Goal: Task Accomplishment & Management: Use online tool/utility

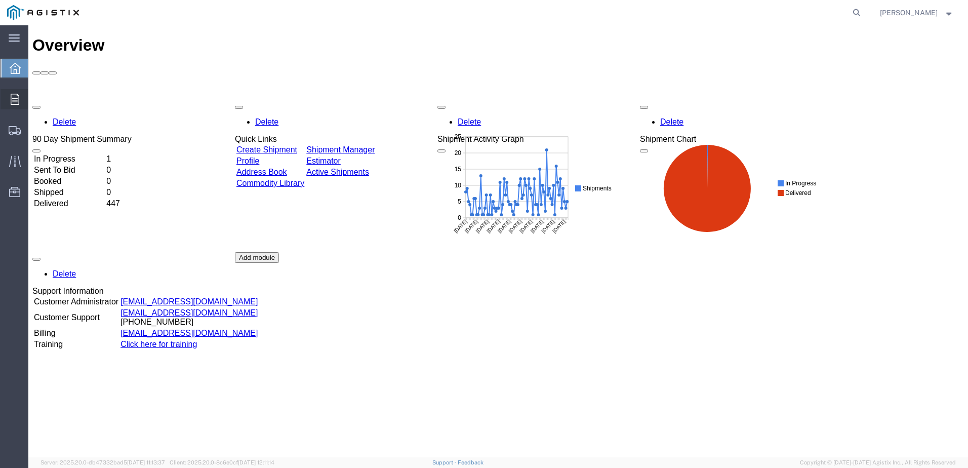
click at [35, 96] on span "Orders" at bounding box center [31, 99] width 7 height 20
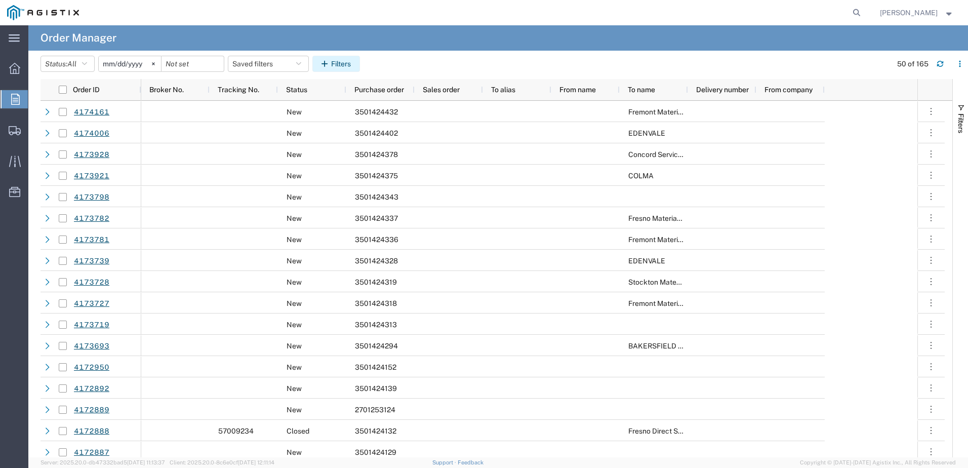
click at [324, 65] on button "Filters" at bounding box center [337, 64] width 48 height 16
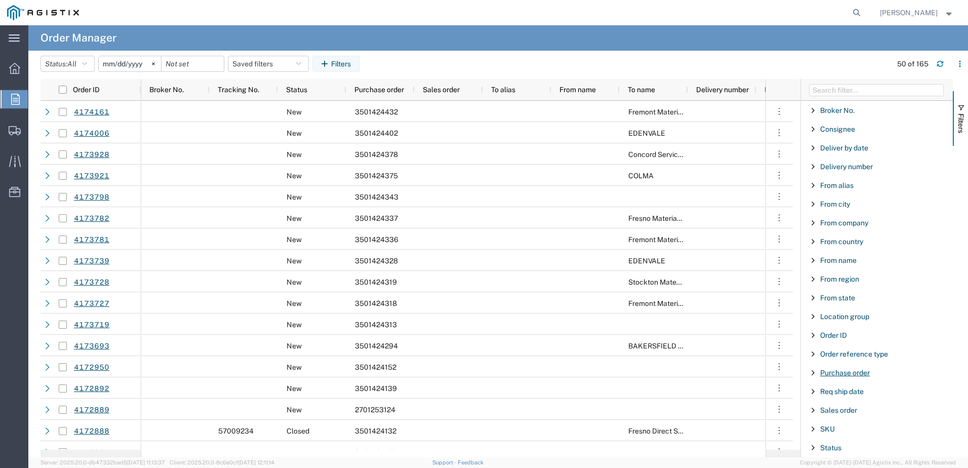
click at [840, 373] on span "Purchase order" at bounding box center [846, 373] width 50 height 8
type input "3501424378"
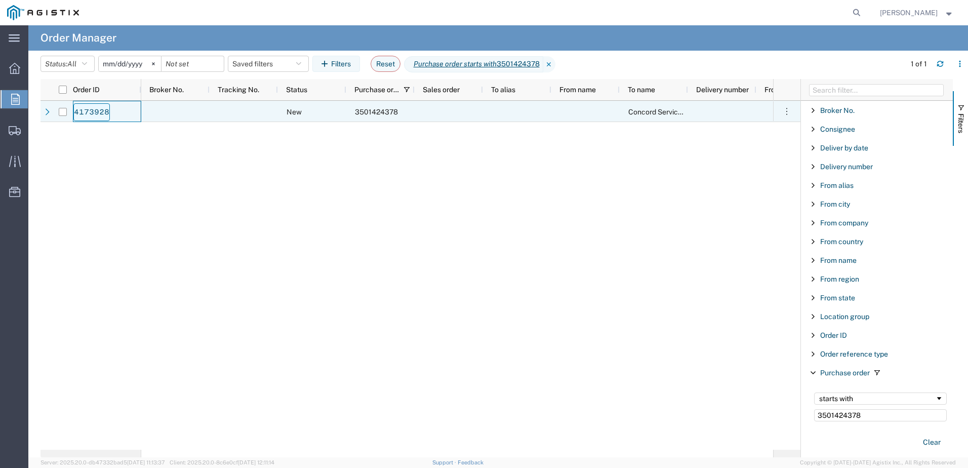
click at [80, 115] on link "4173928" at bounding box center [91, 112] width 36 height 18
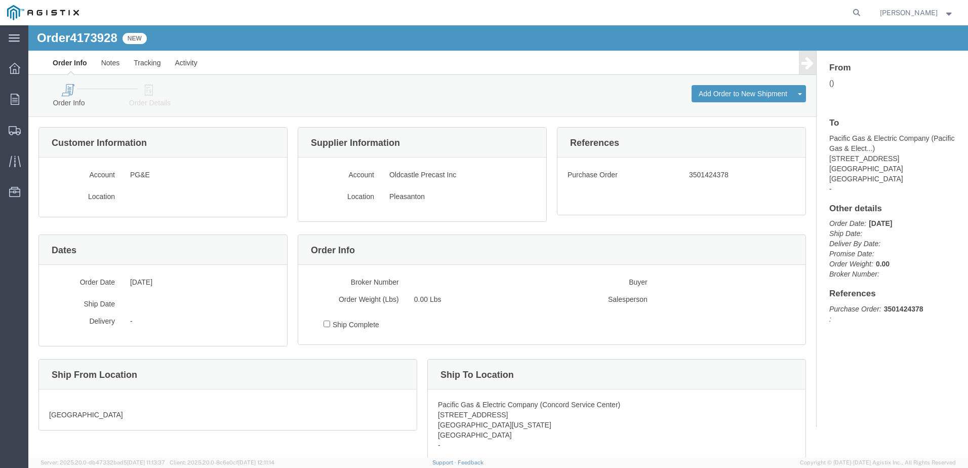
click at [71, 95] on icon at bounding box center [67, 90] width 58 height 12
click at [101, 57] on link "Notes" at bounding box center [110, 63] width 33 height 24
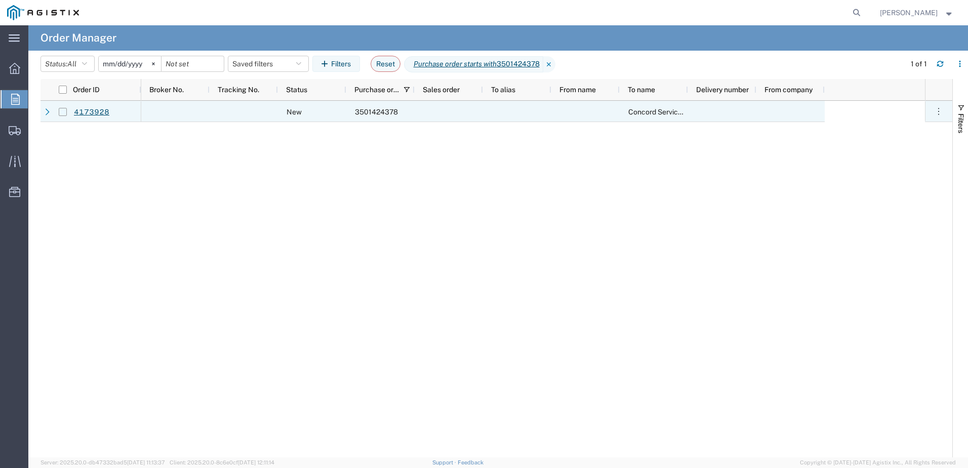
click at [61, 111] on input "Press Space to toggle row selection (unchecked)" at bounding box center [63, 112] width 8 height 8
checkbox input "true"
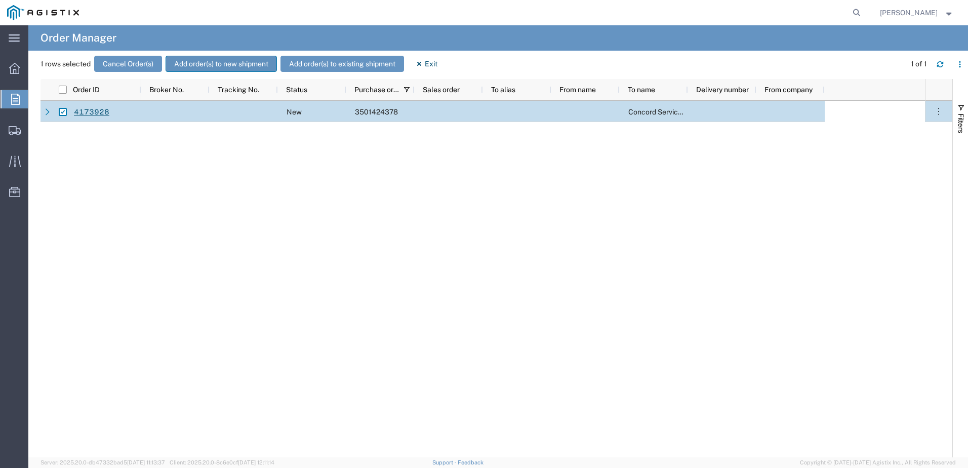
click at [226, 70] on button "Add order(s) to new shipment" at bounding box center [221, 64] width 111 height 16
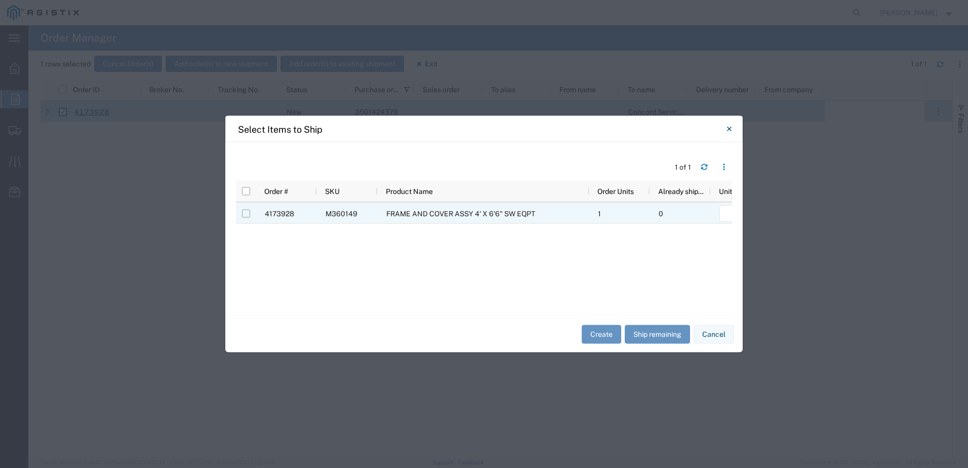
click at [245, 215] on input "Press Space to toggle row selection (unchecked)" at bounding box center [246, 214] width 8 height 8
checkbox input "true"
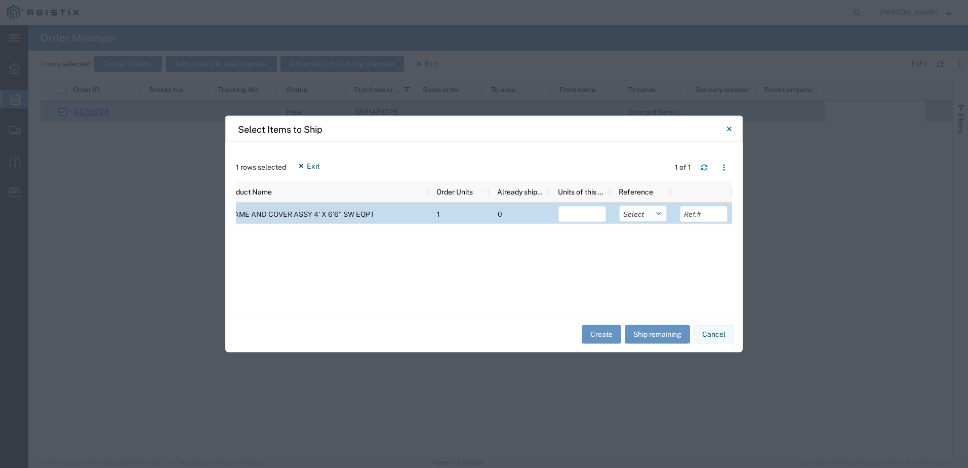
click at [655, 215] on select "Select Purchase Order Delivery Number" at bounding box center [643, 214] width 48 height 16
select select "PURCHORD"
click at [619, 206] on select "Select Purchase Order Delivery Number" at bounding box center [643, 214] width 48 height 16
click at [653, 336] on button "Ship remaining" at bounding box center [657, 334] width 65 height 19
type input "1"
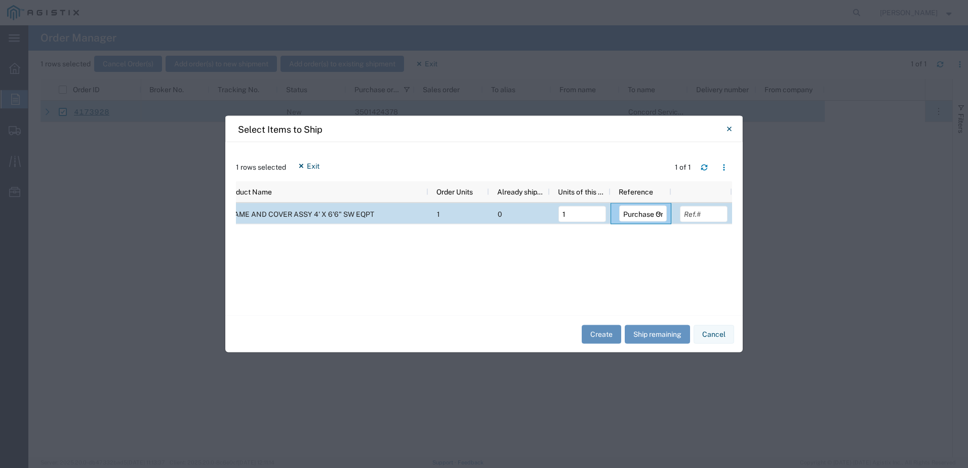
click at [598, 335] on button "Create" at bounding box center [602, 334] width 40 height 19
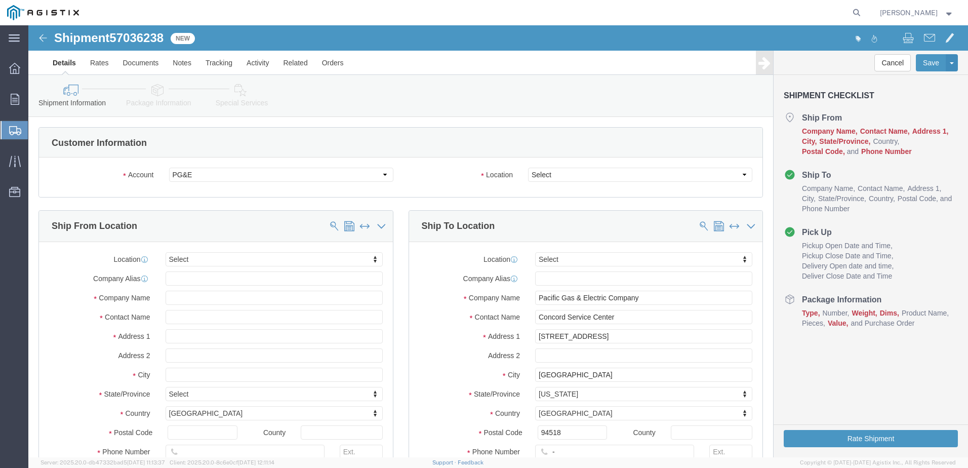
select select
click select "Select All Others Fremont DC Fresno DC Wheatland DC"
select select "23082"
click select "Select All Others Fremont DC Fresno DC Wheatland DC"
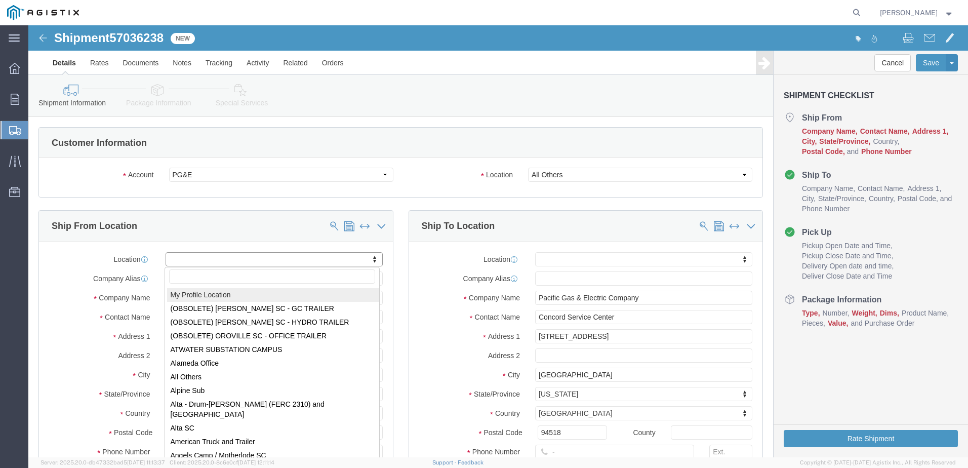
select select "MYPROFILE"
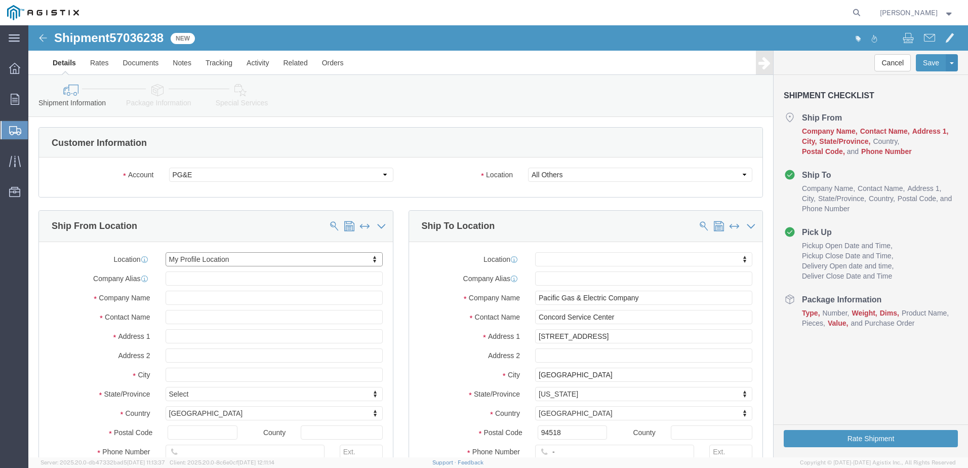
select select "CA"
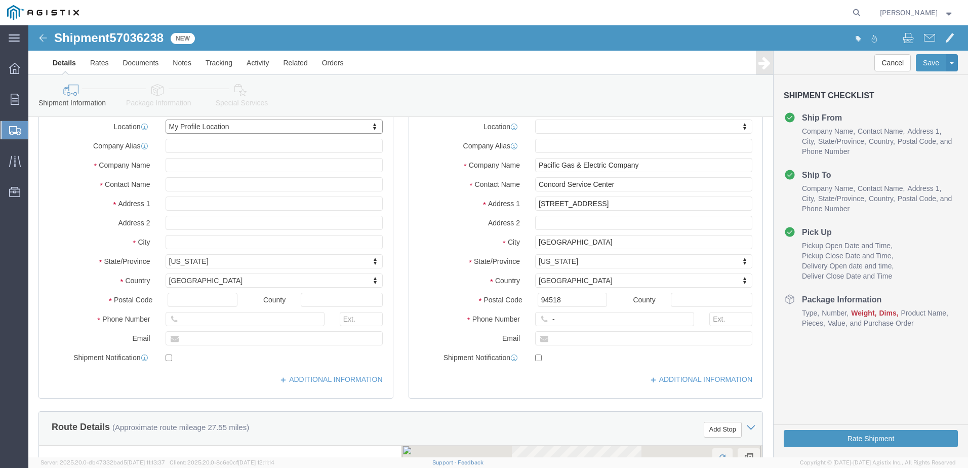
scroll to position [203, 0]
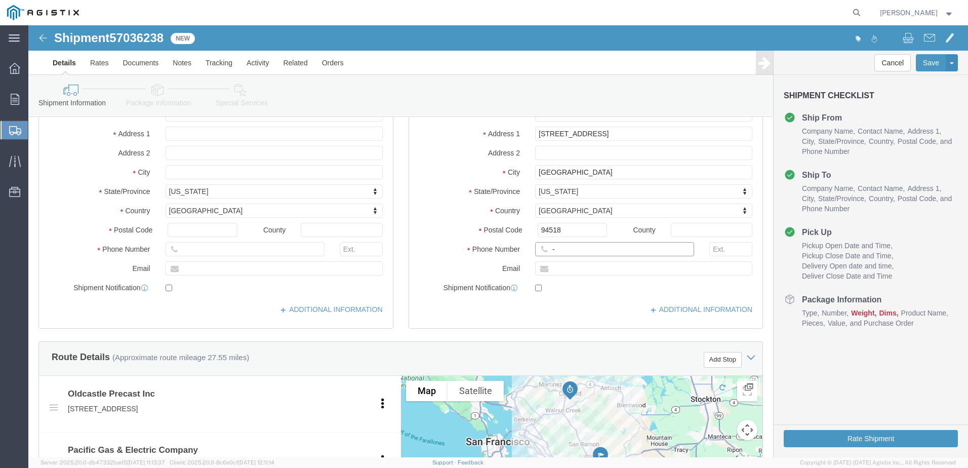
click input "-"
type input "9"
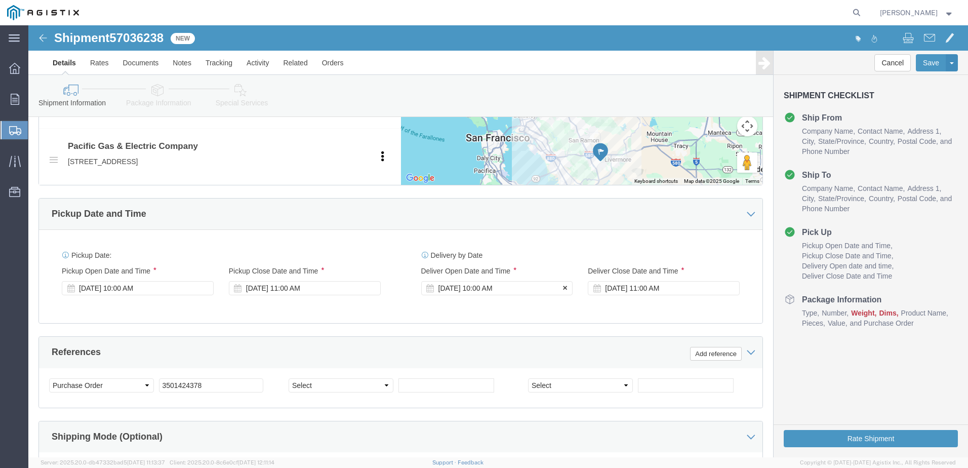
type input "9257852597"
click div "Oct 08 2025 10:00 AM"
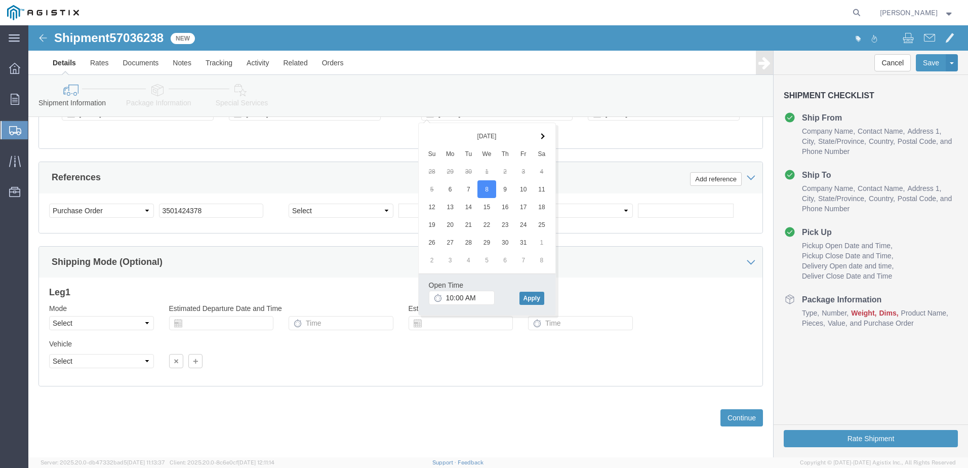
click button "Apply"
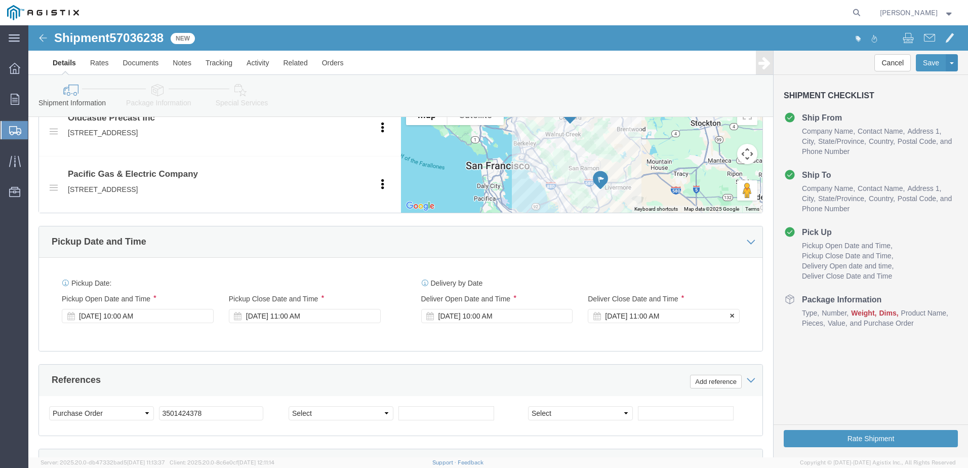
click div "Oct 08 2025 11:00 AM"
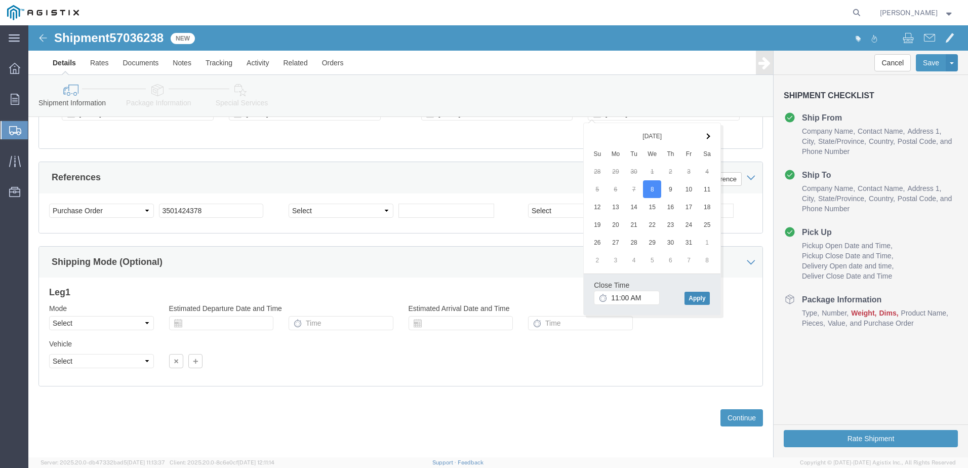
click button "Apply"
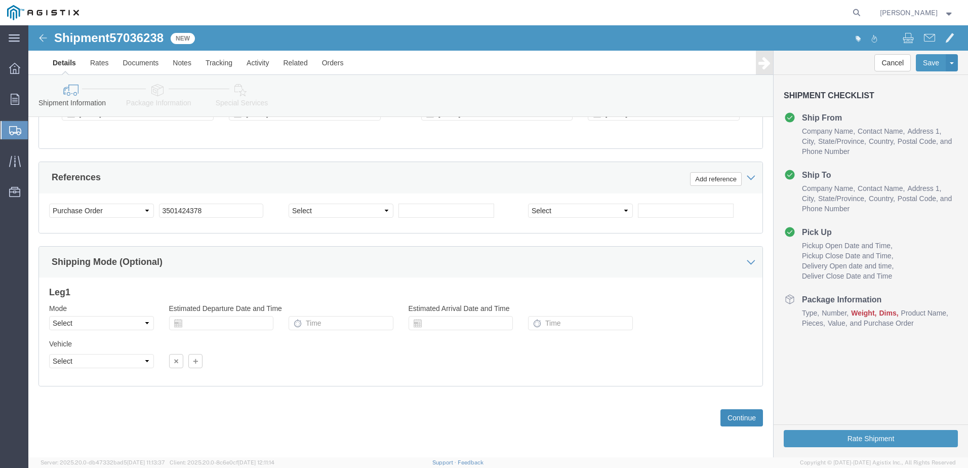
click button "Continue"
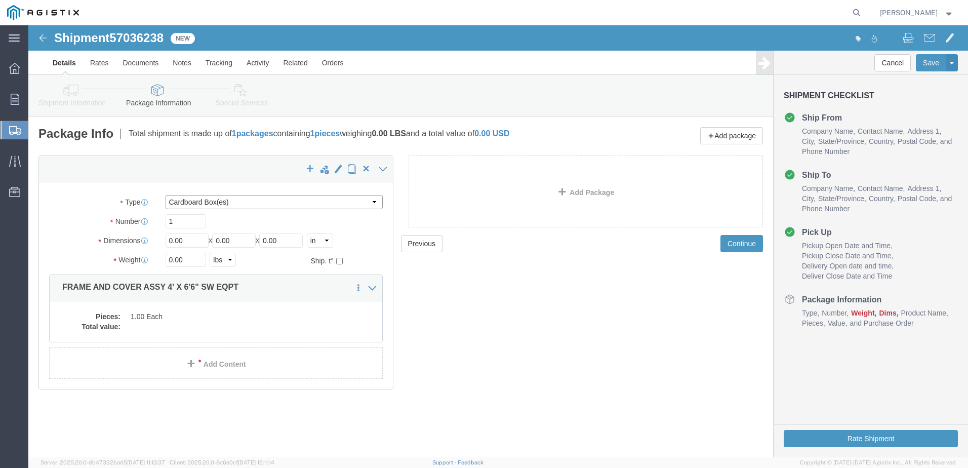
click select "Select Bulk Bundle(s) Cardboard Box(es) Carton(s) Crate(s) Drum(s) (Fiberboard)…"
select select "YRPK"
click select "Select Bulk Bundle(s) Cardboard Box(es) Carton(s) Crate(s) Drum(s) (Fiberboard)…"
click input "0.00"
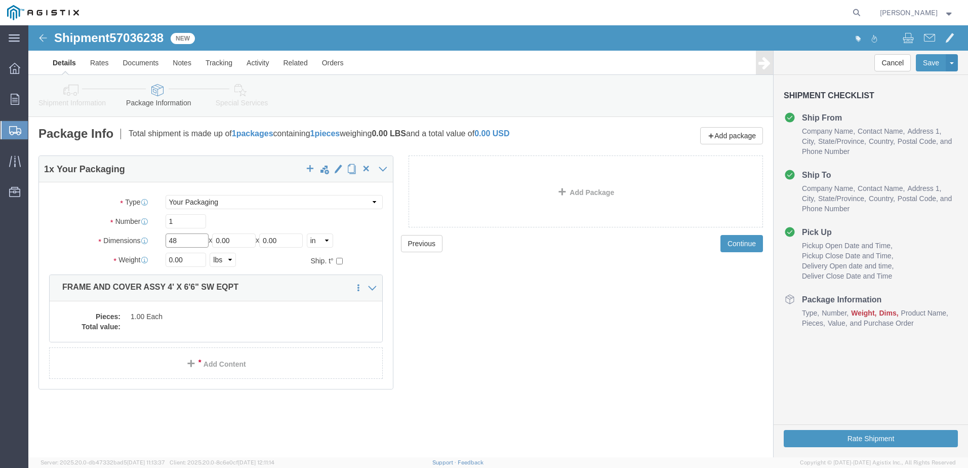
type input "48"
type input "60"
type input "48"
click input "0.00"
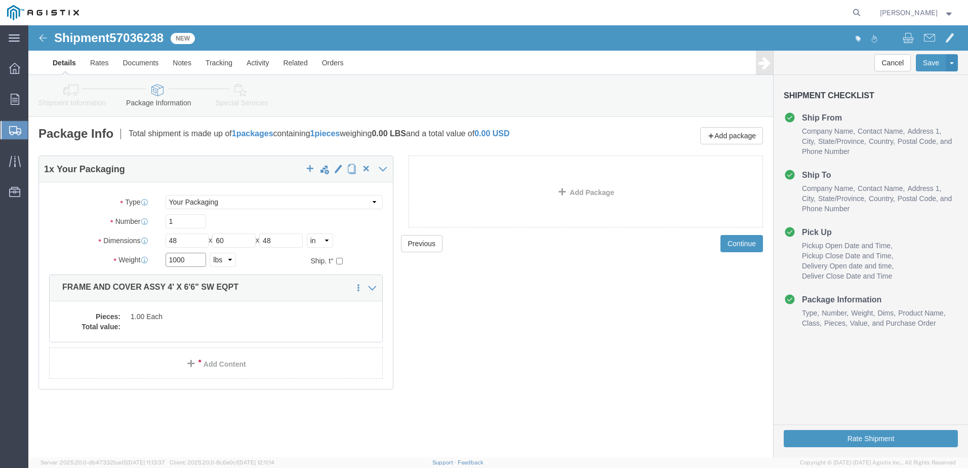
type input "1000"
click div "Previous Continue"
click div "Pieces: 1.00 Each Total value:"
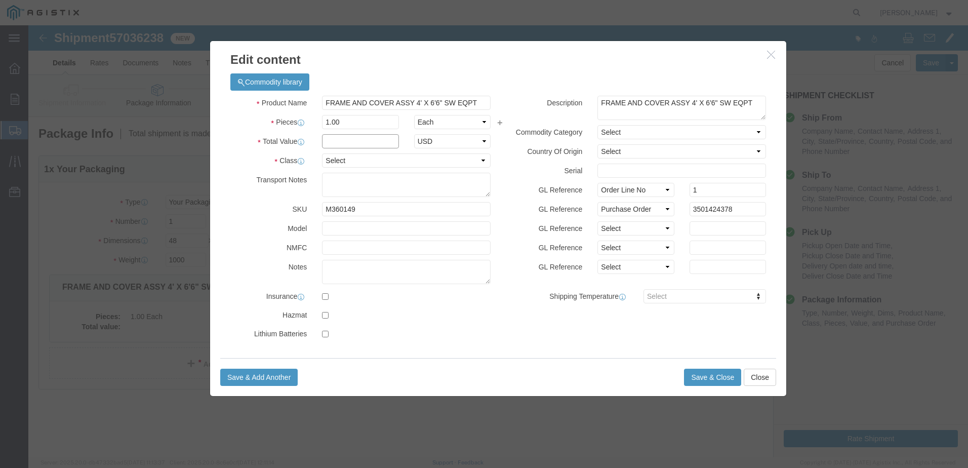
click input "text"
type input "1"
click select "Select 50 55 60 65 70 85 92.5 100 125 175 250 300 400"
select select "55"
click select "Select 50 55 60 65 70 85 92.5 100 125 175 250 300 400"
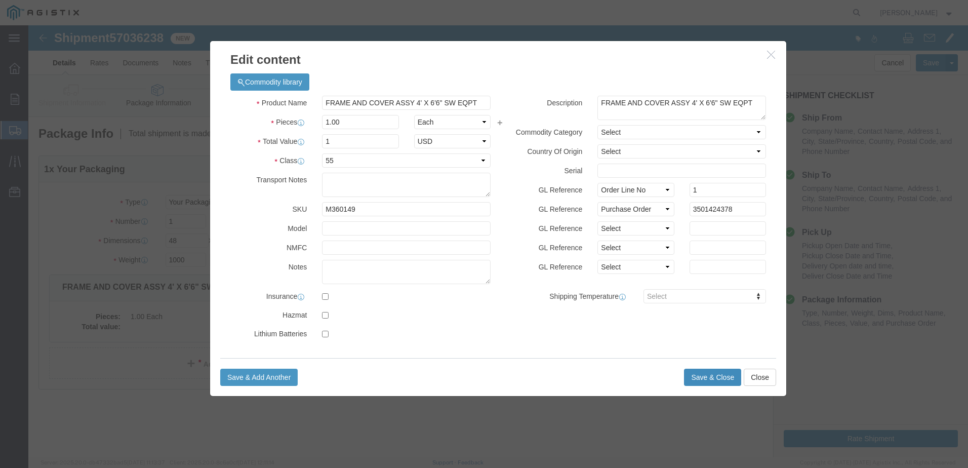
click button "Save & Close"
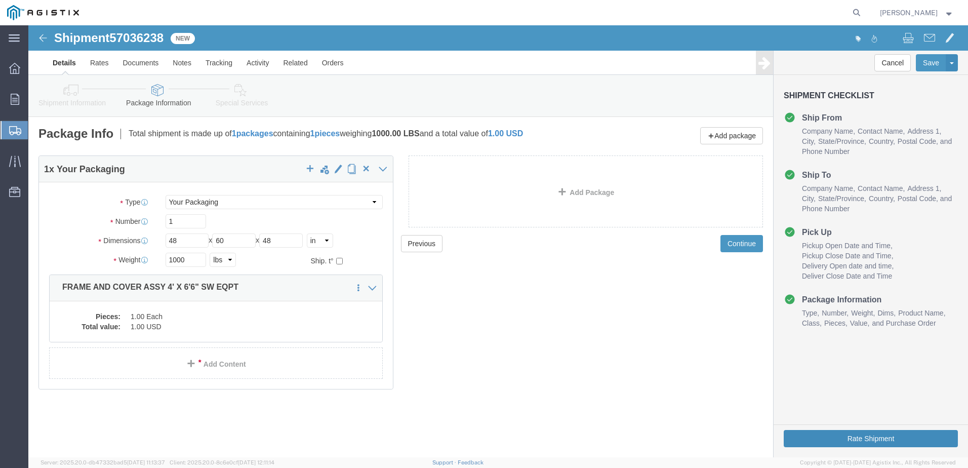
click button "Rate Shipment"
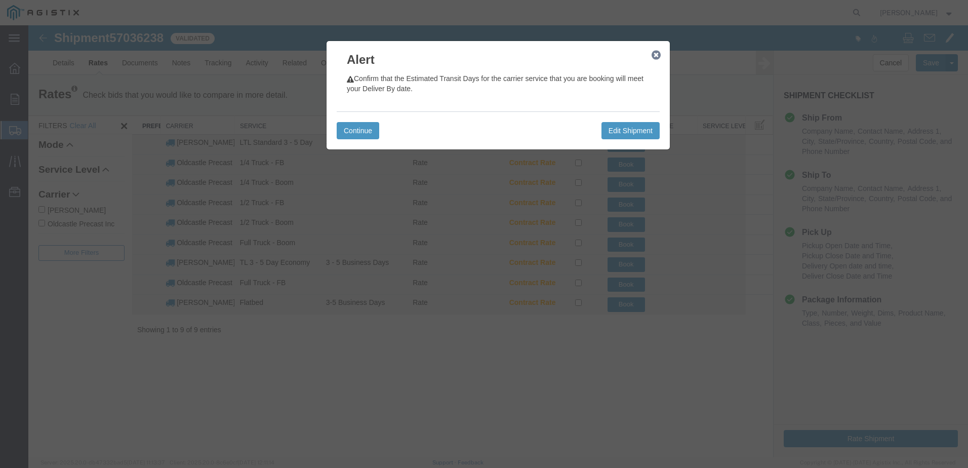
click at [658, 57] on icon "button" at bounding box center [656, 55] width 9 height 8
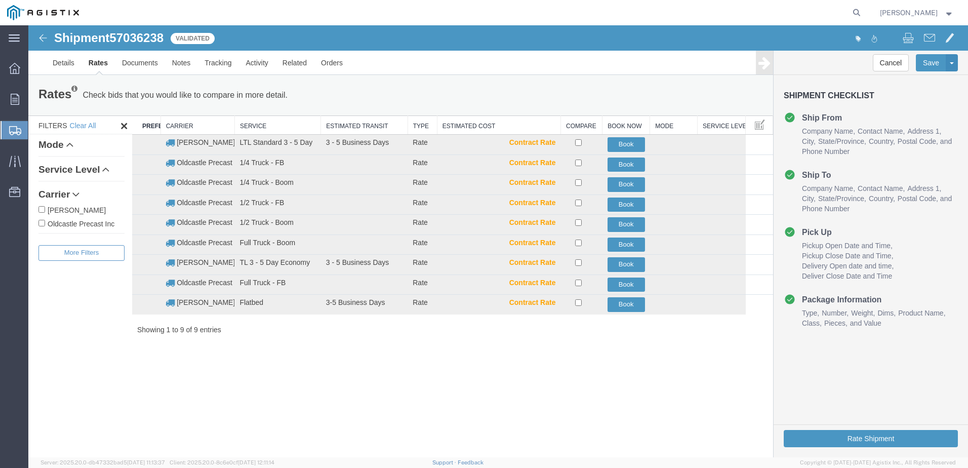
click at [75, 222] on label "Oldcastle Precast Inc" at bounding box center [81, 223] width 86 height 11
click at [45, 222] on input "Oldcastle Precast Inc" at bounding box center [41, 223] width 7 height 7
checkbox input "true"
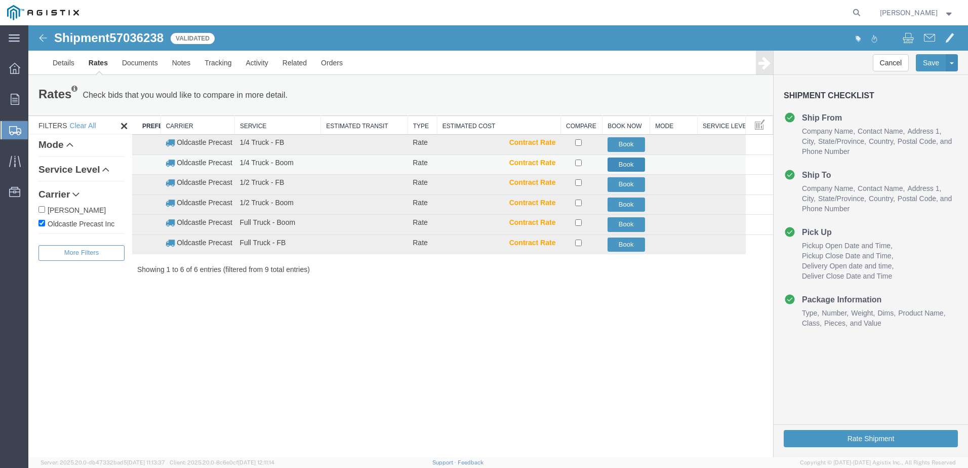
click at [633, 168] on button "Book" at bounding box center [626, 165] width 37 height 15
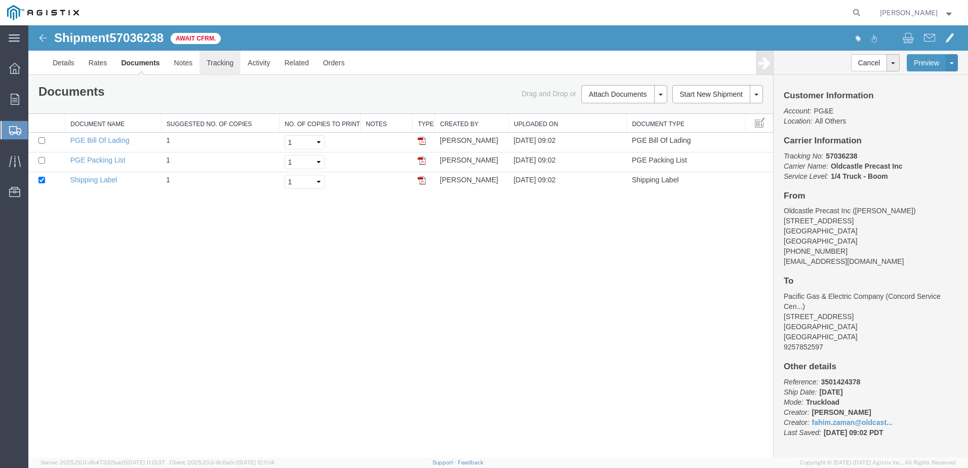
click at [224, 63] on link "Tracking" at bounding box center [220, 63] width 41 height 24
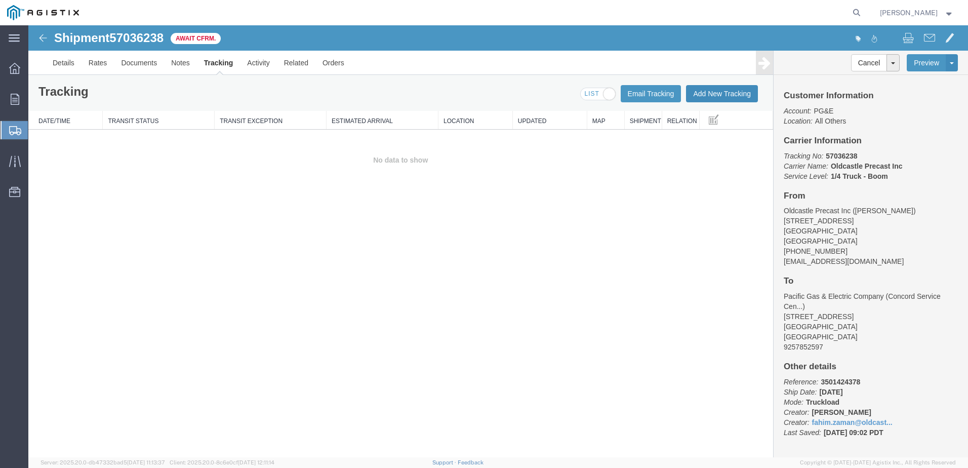
click at [713, 92] on button "Add New Tracking" at bounding box center [722, 93] width 72 height 17
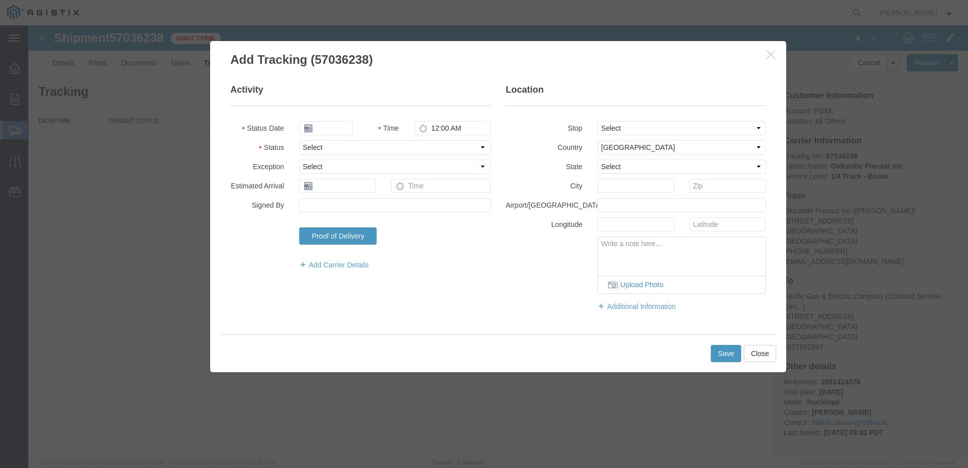
type input "10/06/2025"
type input "10:00 AM"
click at [336, 143] on select "Select Arrival Notice Available Arrival Notice Imported Arrive at Delivery Loca…" at bounding box center [394, 147] width 191 height 14
select select "DELIVRED"
click at [299, 140] on select "Select Arrival Notice Available Arrival Notice Imported Arrive at Delivery Loca…" at bounding box center [394, 147] width 191 height 14
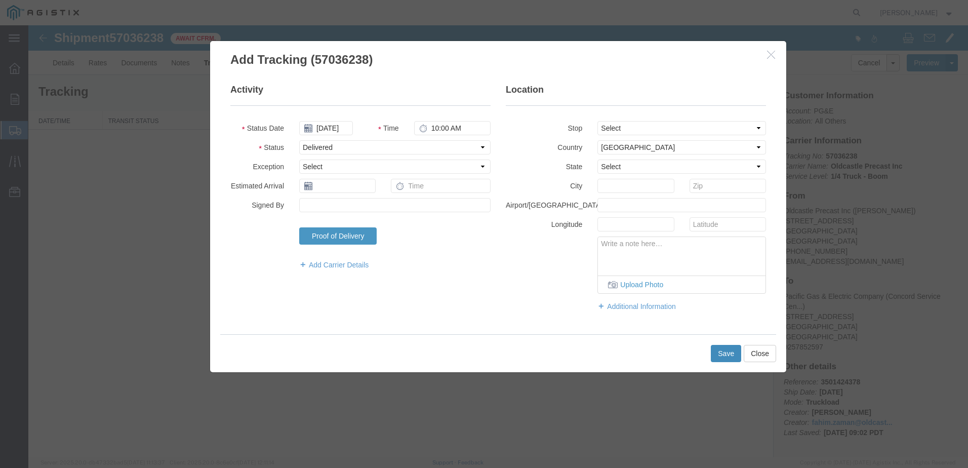
click at [734, 353] on button "Save" at bounding box center [726, 353] width 30 height 17
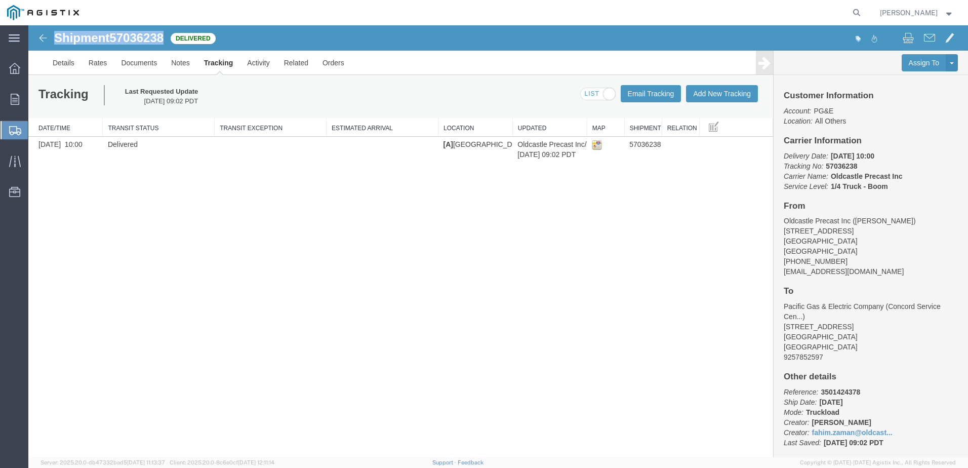
drag, startPoint x: 168, startPoint y: 38, endPoint x: 54, endPoint y: 40, distance: 114.0
click at [54, 40] on div "Shipment 57036238 1 of 1 Delivered" at bounding box center [263, 40] width 469 height 19
copy h1 "Shipment 57036238"
click at [35, 97] on span "Orders" at bounding box center [31, 99] width 7 height 20
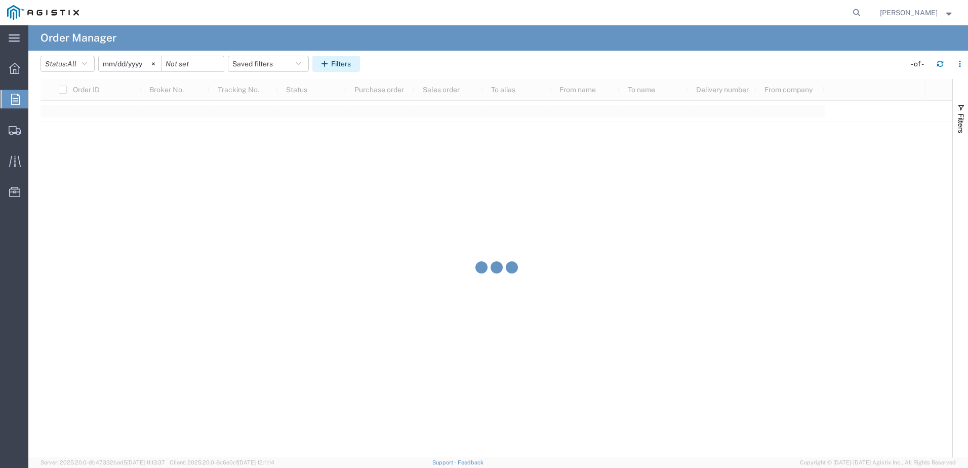
click at [331, 62] on icon "button" at bounding box center [327, 63] width 10 height 7
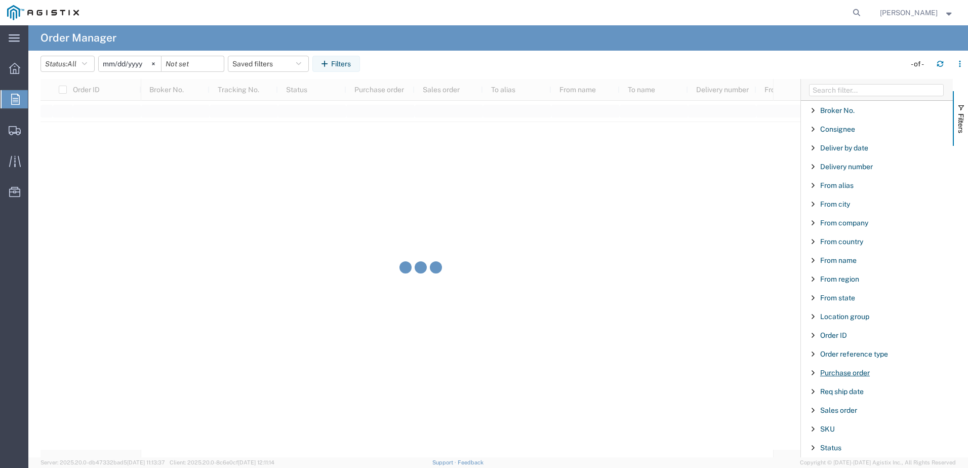
click at [842, 374] on span "Purchase order" at bounding box center [846, 373] width 50 height 8
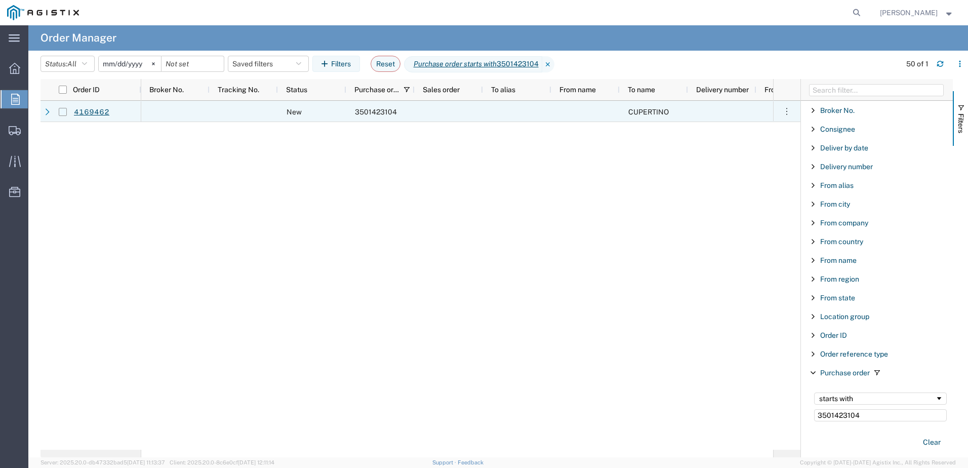
type input "3501423104"
click at [59, 110] on input "Press Space to toggle row selection (unchecked)" at bounding box center [63, 112] width 8 height 8
checkbox input "true"
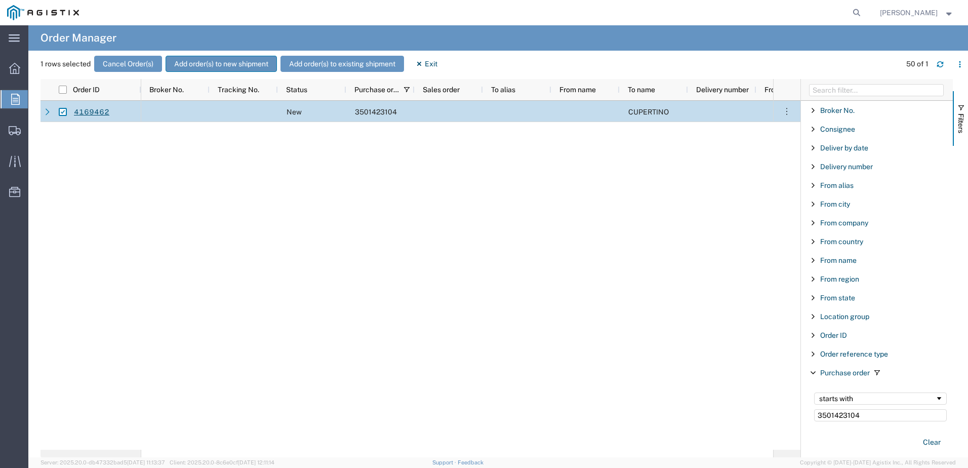
click at [232, 69] on button "Add order(s) to new shipment" at bounding box center [221, 64] width 111 height 16
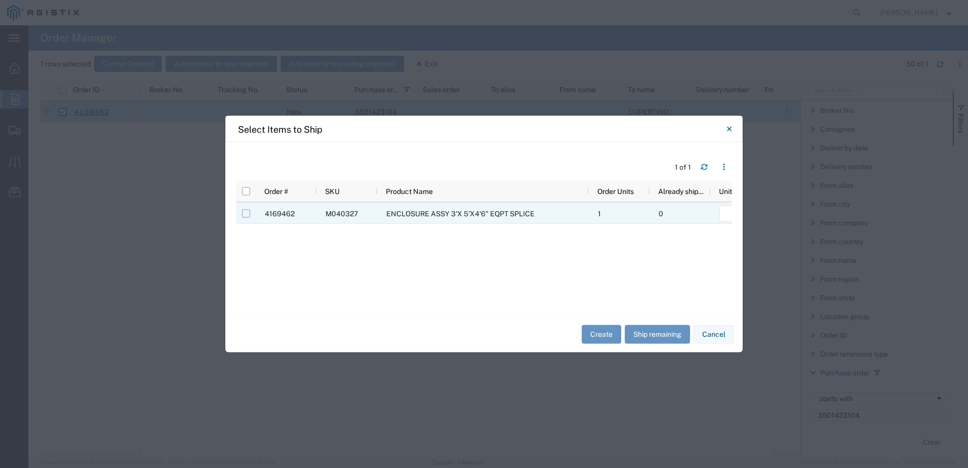
click at [249, 214] on input "Press Space to toggle row selection (unchecked)" at bounding box center [246, 214] width 8 height 8
checkbox input "true"
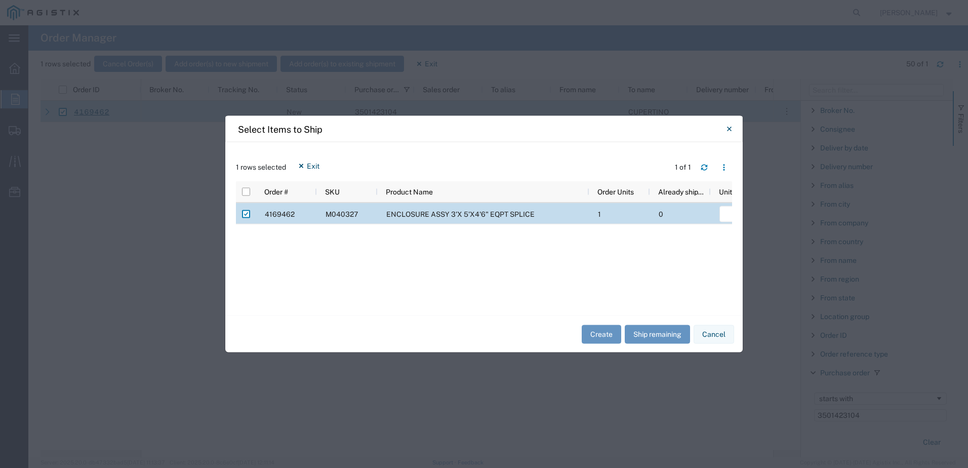
scroll to position [0, 161]
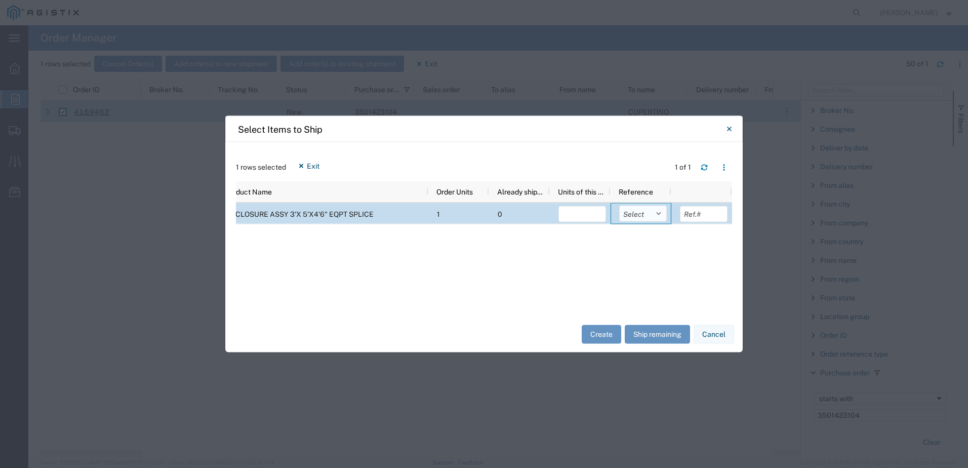
click at [656, 219] on select "Select Purchase Order Delivery Number" at bounding box center [643, 214] width 48 height 16
select select "PURCHORD"
click at [619, 206] on select "Select Purchase Order Delivery Number" at bounding box center [643, 214] width 48 height 16
click at [652, 330] on button "Ship remaining" at bounding box center [657, 334] width 65 height 19
type input "1"
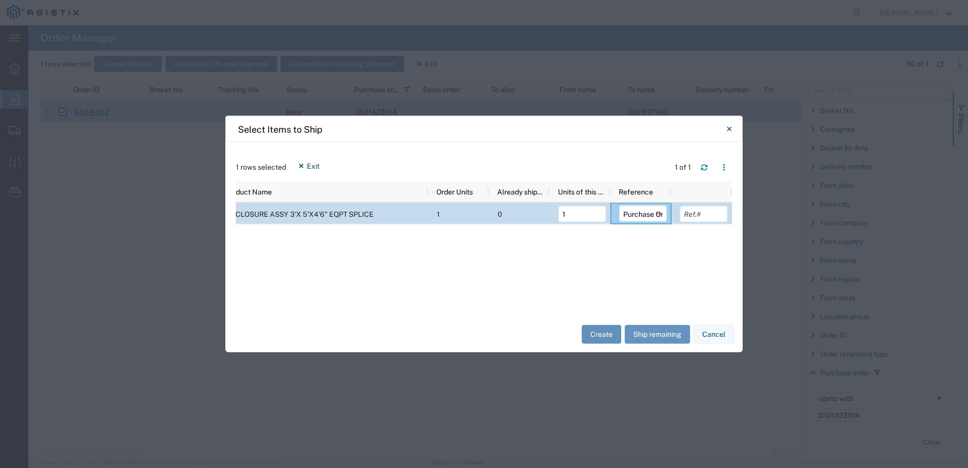
click at [605, 332] on button "Create" at bounding box center [602, 334] width 40 height 19
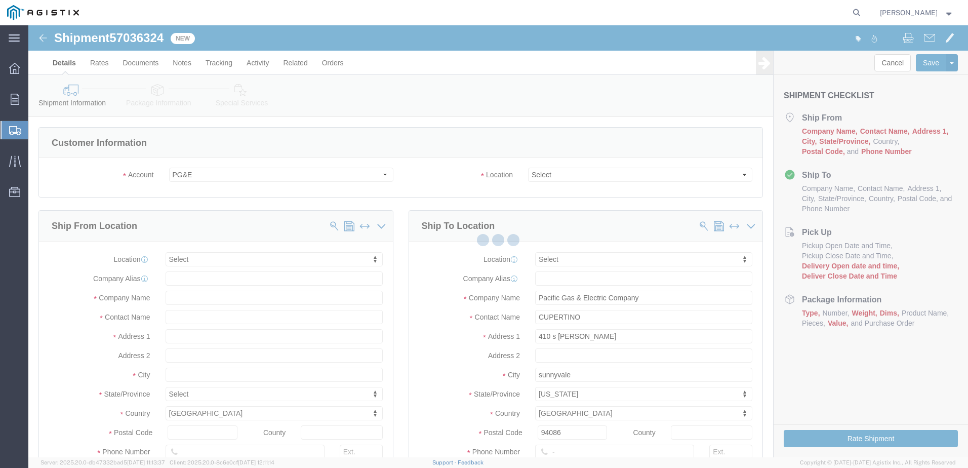
select select
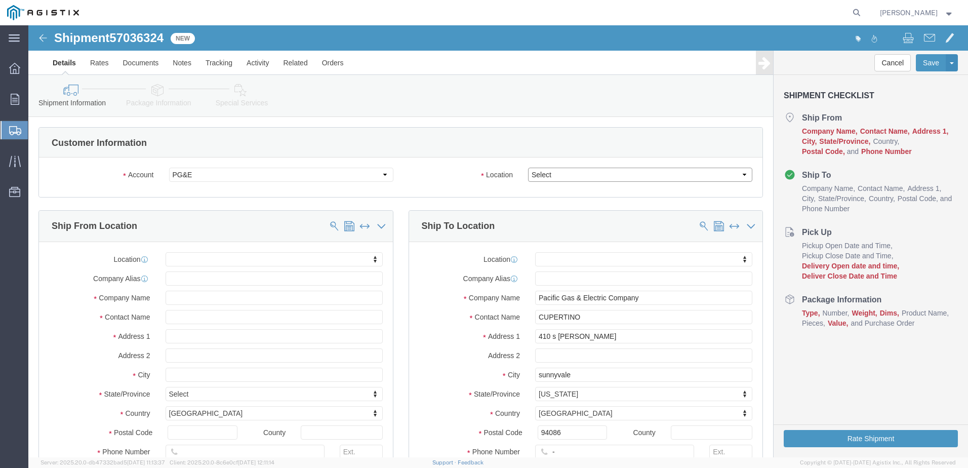
click select "Select All Others Fremont DC Fresno DC Wheatland DC"
select select "23082"
click select "Select All Others Fremont DC Fresno DC Wheatland DC"
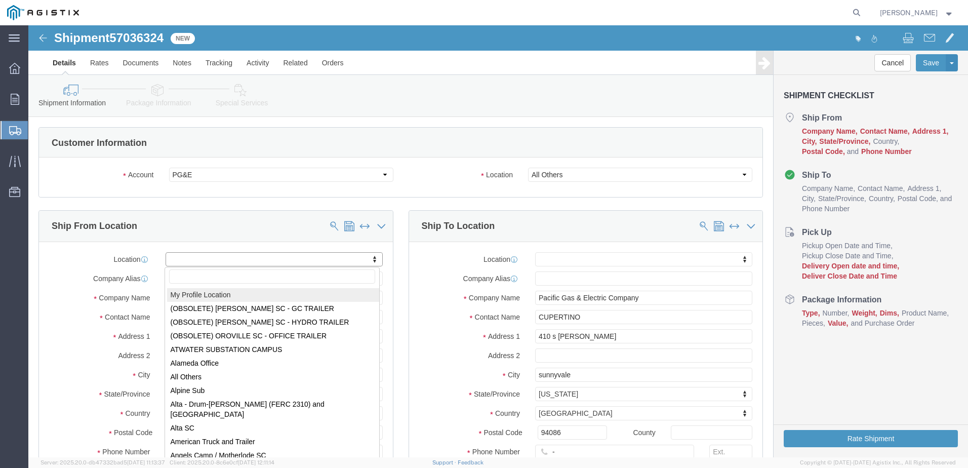
select select "MYPROFILE"
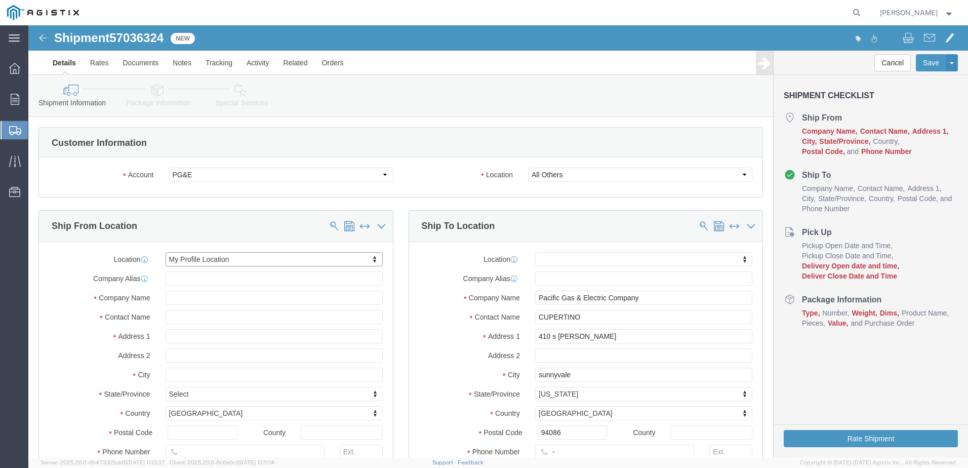
select select "CA"
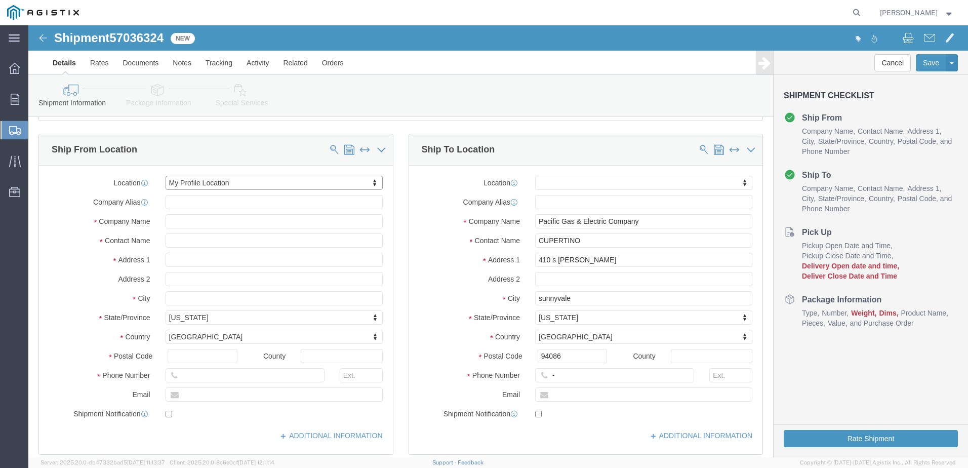
scroll to position [253, 0]
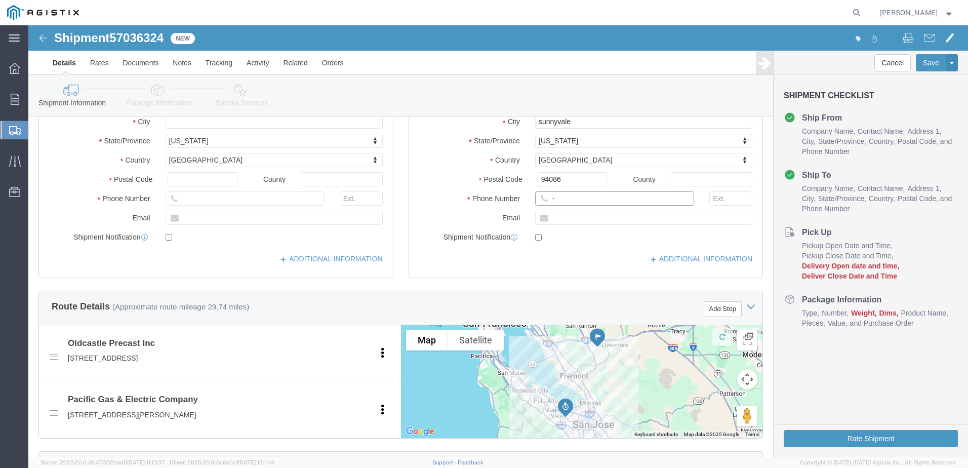
click input "-"
type input "9257852597"
click div "Ship To Location Location My Profile Location (OBSOLETE) BURNEY SC - GC TRAILER…"
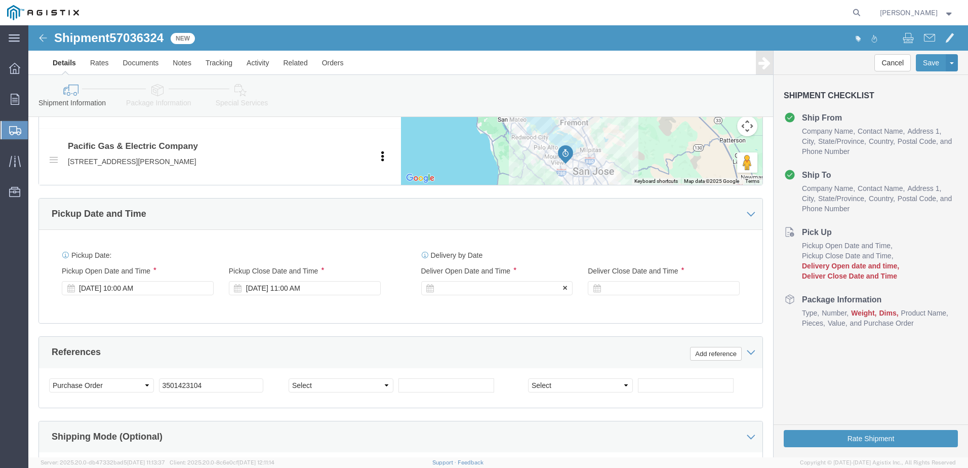
click div
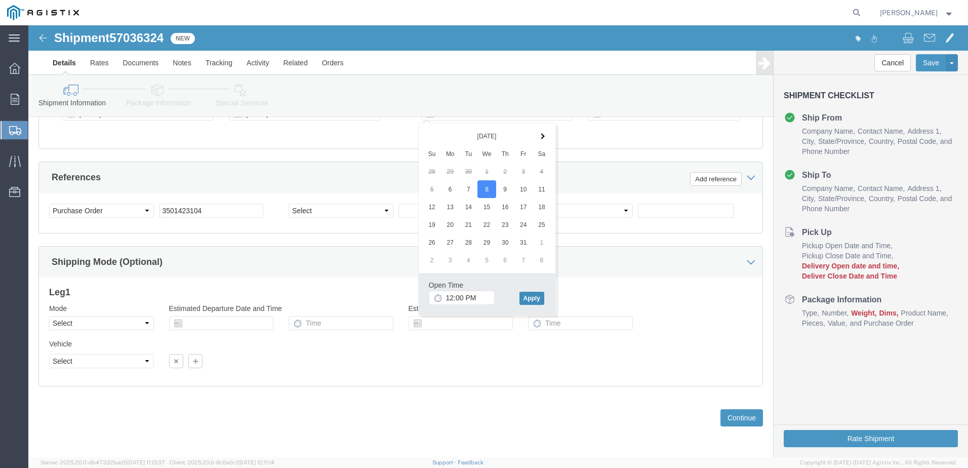
drag, startPoint x: 511, startPoint y: 268, endPoint x: 530, endPoint y: 262, distance: 20.3
click button "Apply"
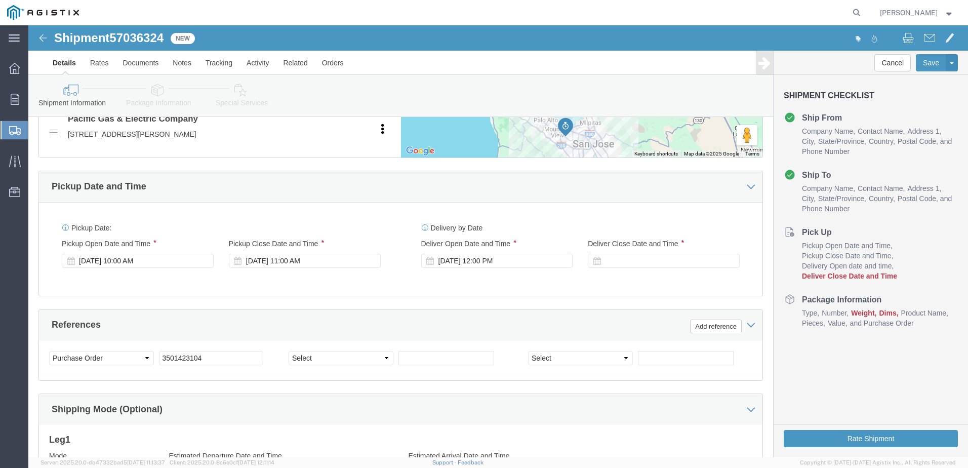
scroll to position [529, 0]
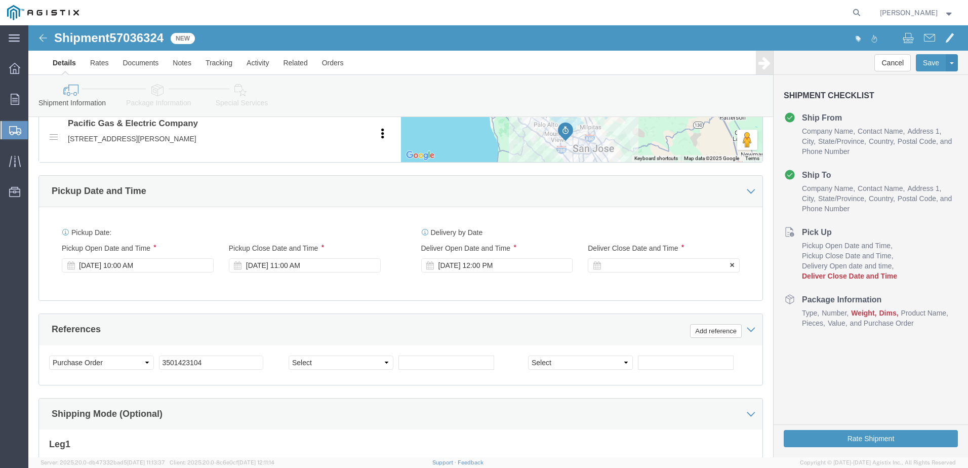
click div
click button "Apply"
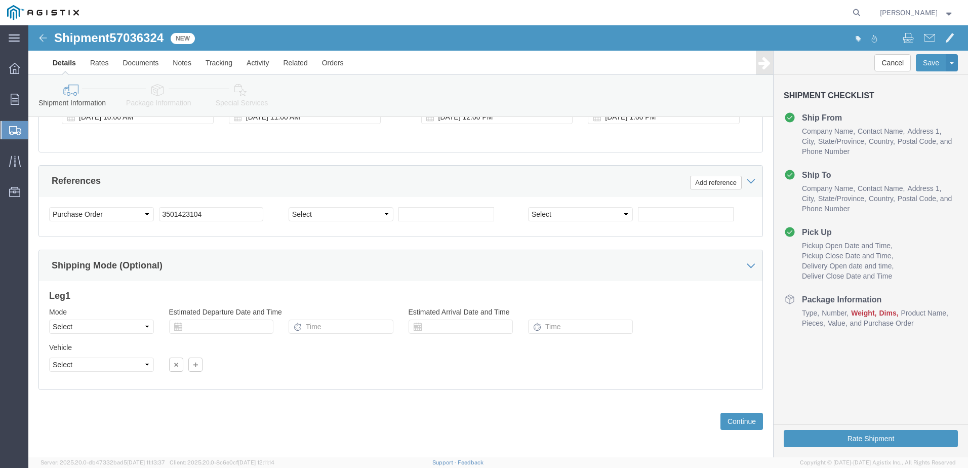
scroll to position [681, 0]
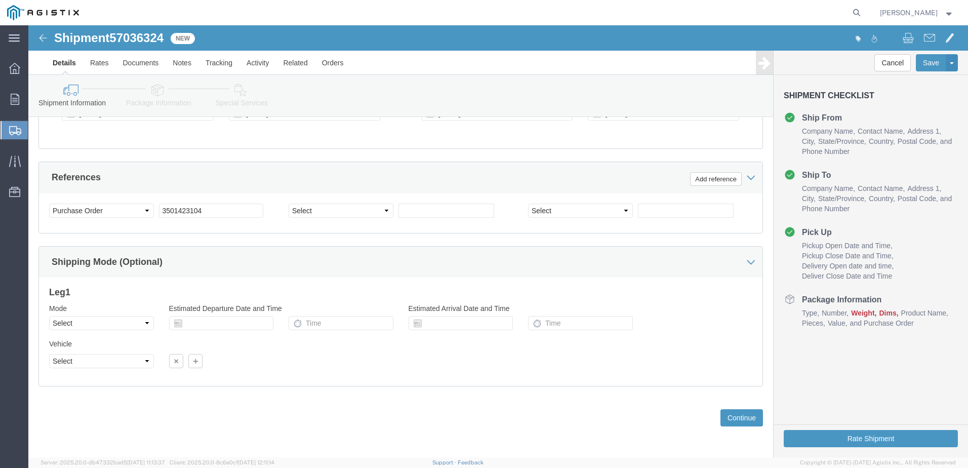
click div "Previous Continue"
click button "Continue"
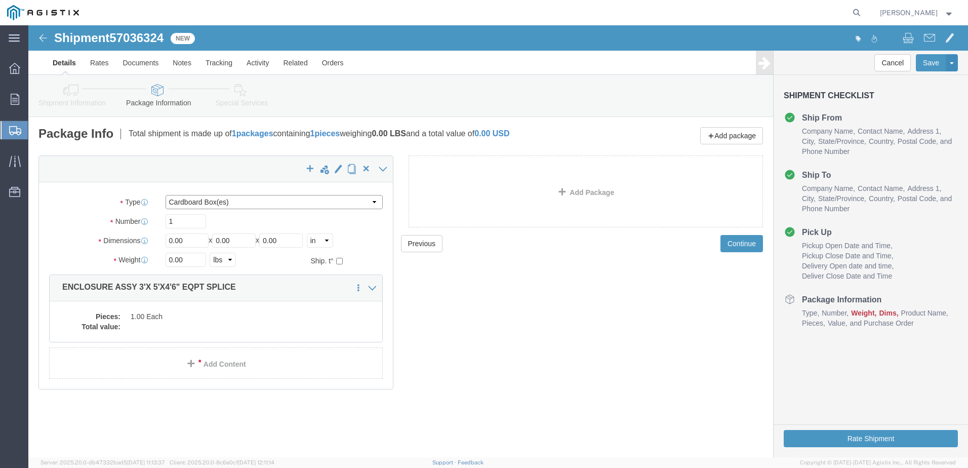
click select "Select Bulk Bundle(s) Cardboard Box(es) Carton(s) Crate(s) Drum(s) (Fiberboard)…"
select select "YRPK"
click select "Select Bulk Bundle(s) Cardboard Box(es) Carton(s) Crate(s) Drum(s) (Fiberboard)…"
click input "0.00"
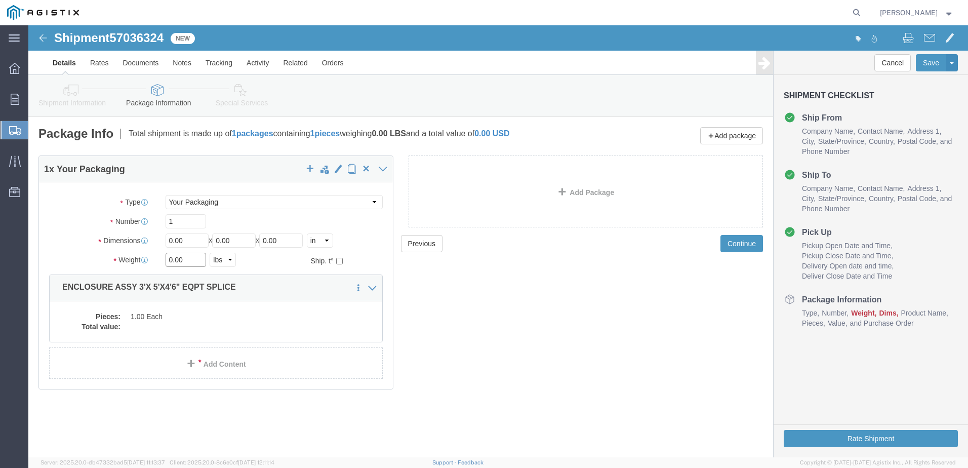
click input "0.00"
type input "10500"
click input "0.00"
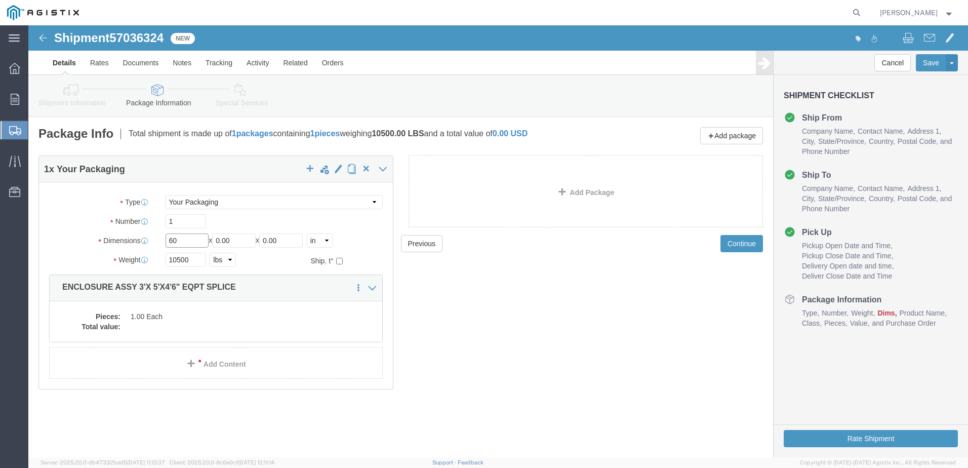
type input "60"
type input "36"
type input "54"
click dd
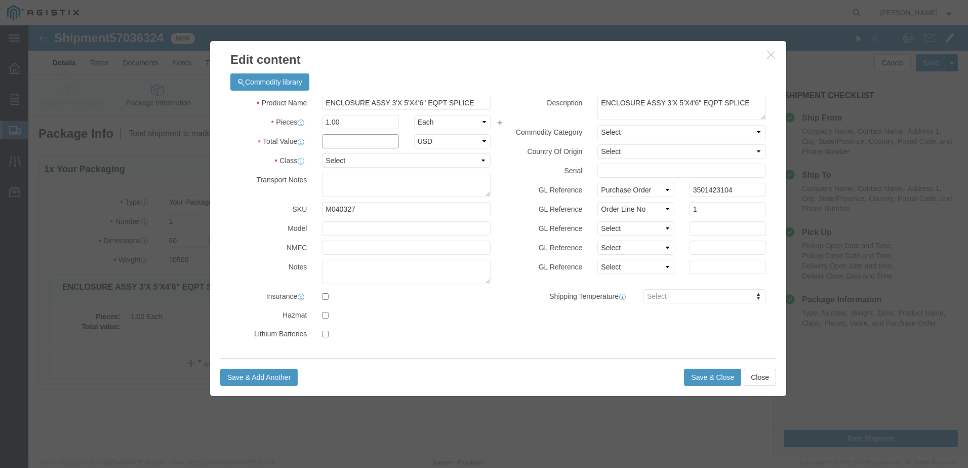
click input "text"
type input "1"
click select "Select 50 55 60 65 70 85 92.5 100 125 175 250 300 400"
select select "55"
click select "Select 50 55 60 65 70 85 92.5 100 125 175 250 300 400"
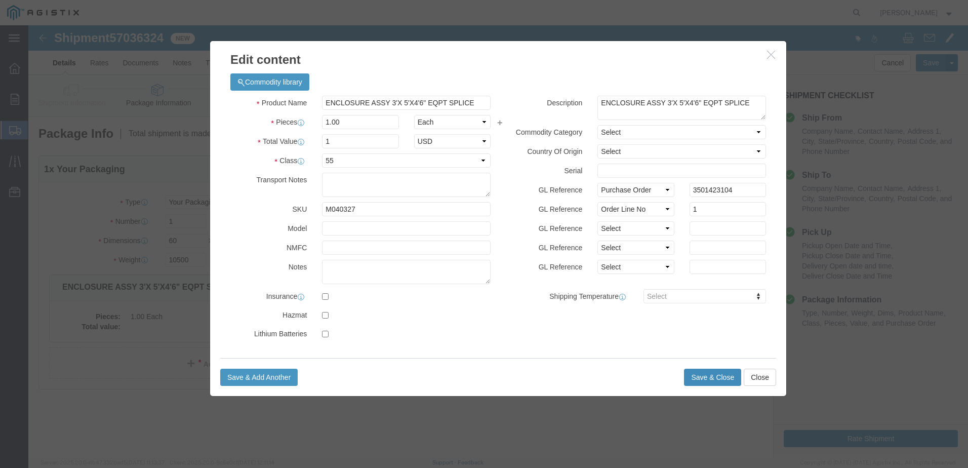
click button "Save & Close"
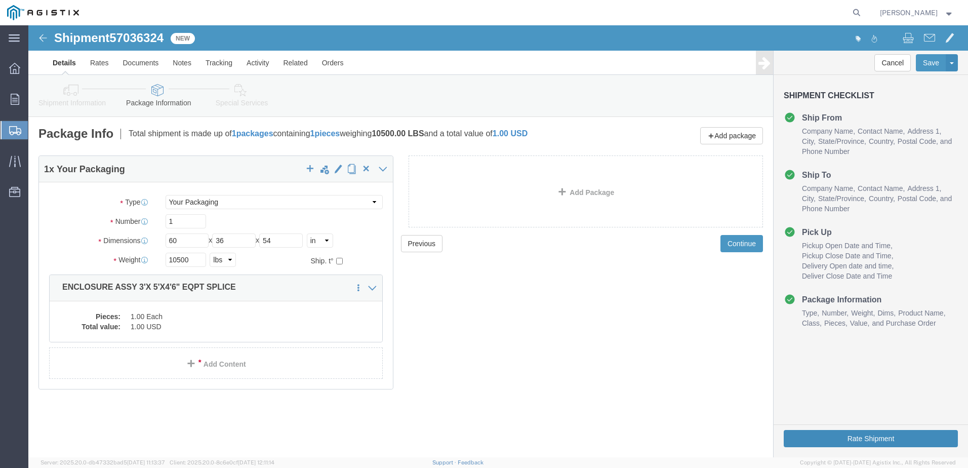
click button "Rate Shipment"
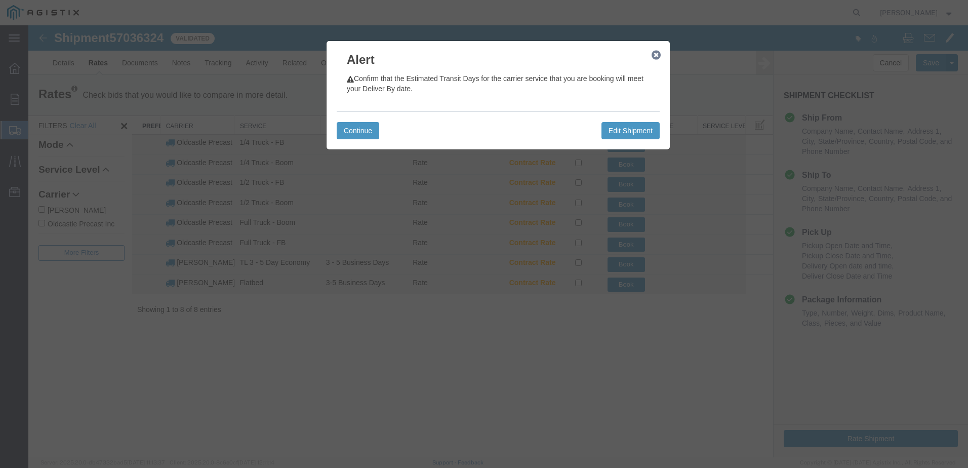
click at [656, 56] on icon "button" at bounding box center [656, 55] width 9 height 8
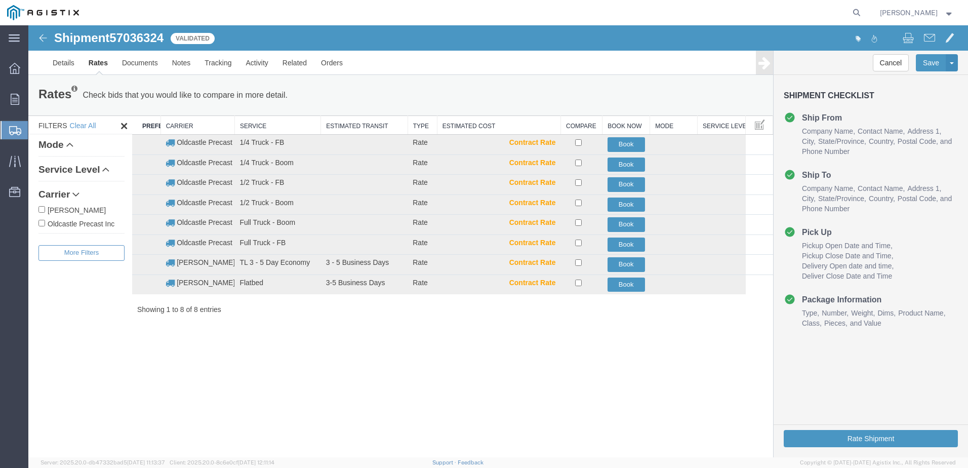
click at [86, 222] on label "Oldcastle Precast Inc" at bounding box center [81, 223] width 86 height 11
click at [45, 222] on input "Oldcastle Precast Inc" at bounding box center [41, 223] width 7 height 7
checkbox input "true"
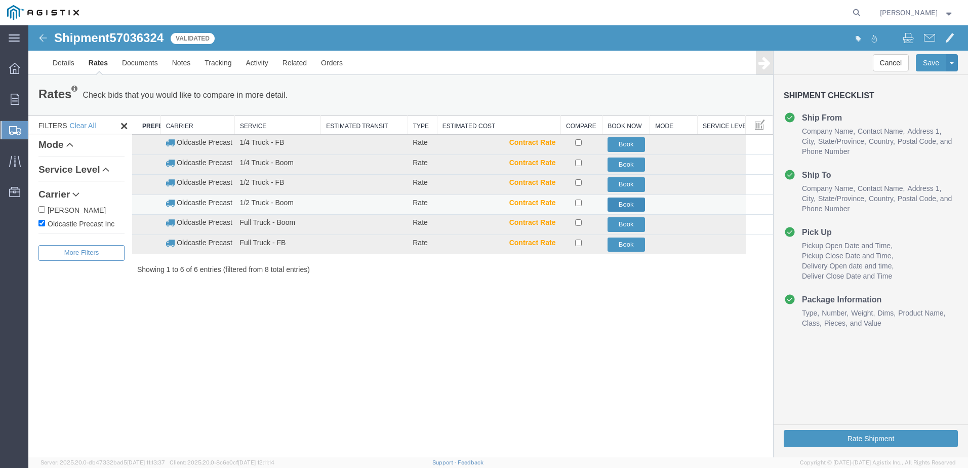
click at [616, 202] on button "Book" at bounding box center [626, 205] width 37 height 15
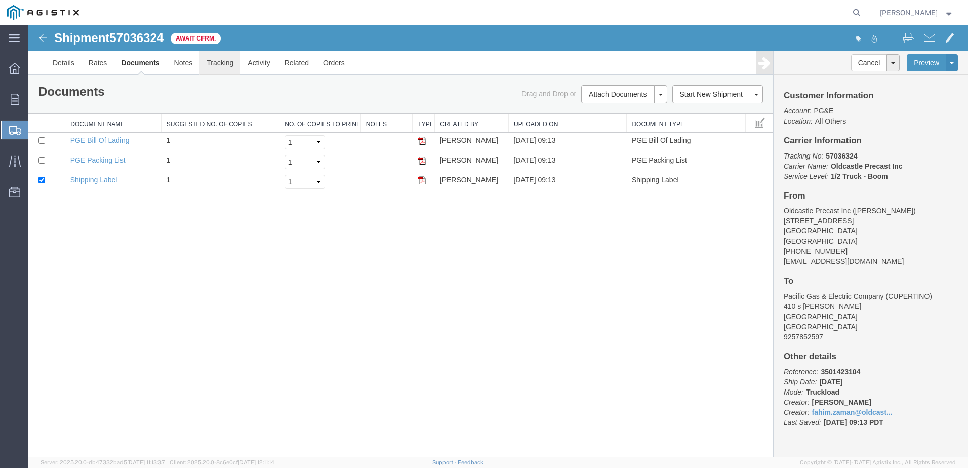
click at [217, 65] on link "Tracking" at bounding box center [220, 63] width 41 height 24
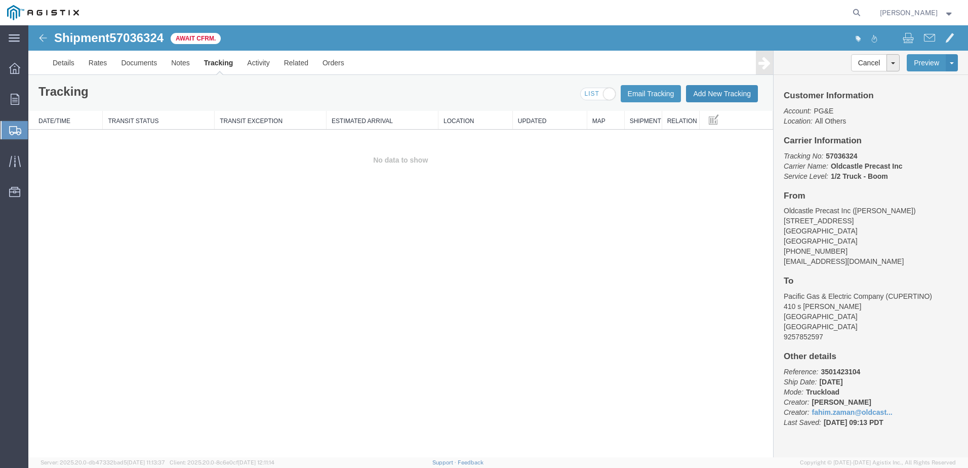
click at [714, 97] on button "Add New Tracking" at bounding box center [722, 93] width 72 height 17
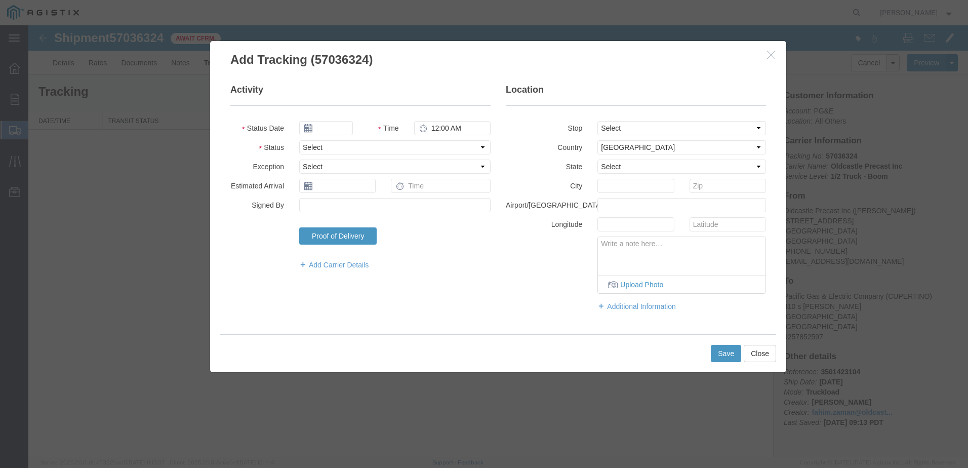
type input "10/06/2025"
type input "10:00 AM"
drag, startPoint x: 386, startPoint y: 144, endPoint x: 379, endPoint y: 145, distance: 6.7
click at [386, 144] on select "Select Arrival Notice Available Arrival Notice Imported Arrive at Delivery Loca…" at bounding box center [394, 147] width 191 height 14
select select "DELIVRED"
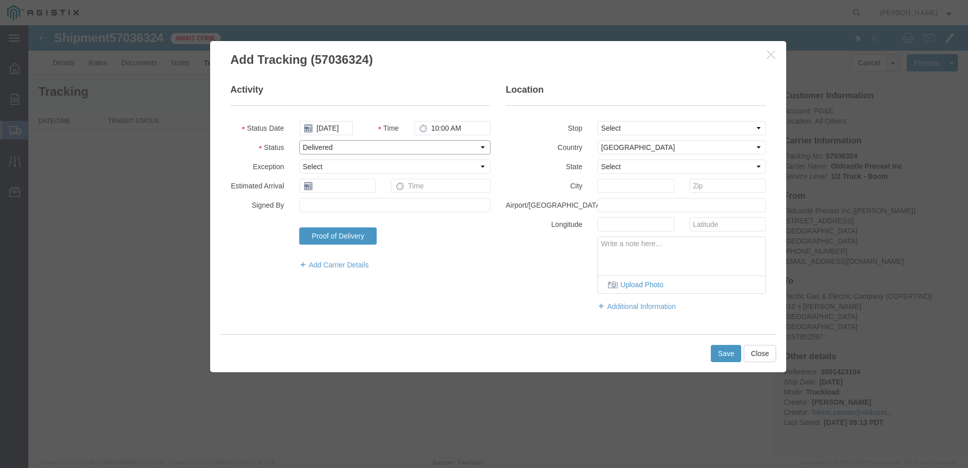
click at [299, 140] on select "Select Arrival Notice Available Arrival Notice Imported Arrive at Delivery Loca…" at bounding box center [394, 147] width 191 height 14
click at [732, 357] on button "Save" at bounding box center [726, 353] width 30 height 17
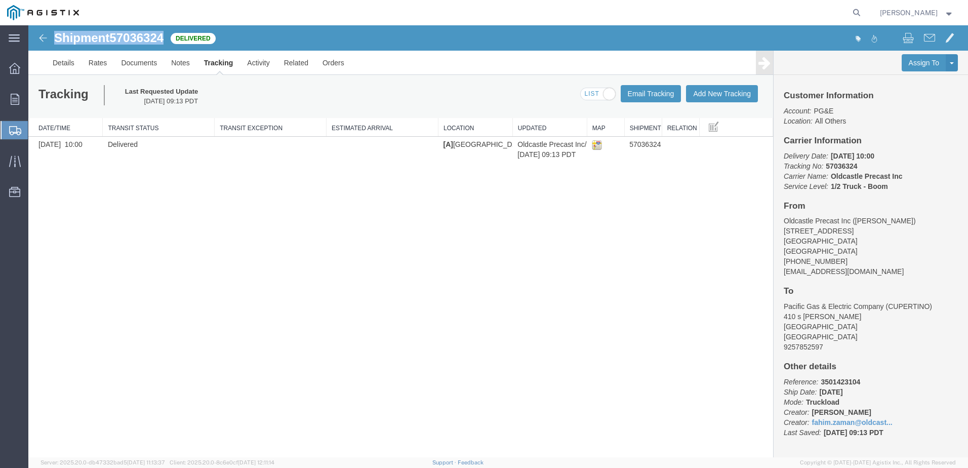
drag, startPoint x: 160, startPoint y: 39, endPoint x: 56, endPoint y: 40, distance: 104.3
click at [56, 40] on div "Shipment 57036324 1 of 1 Delivered" at bounding box center [263, 40] width 469 height 19
copy h1 "Shipment 57036324"
